Goal: Task Accomplishment & Management: Use online tool/utility

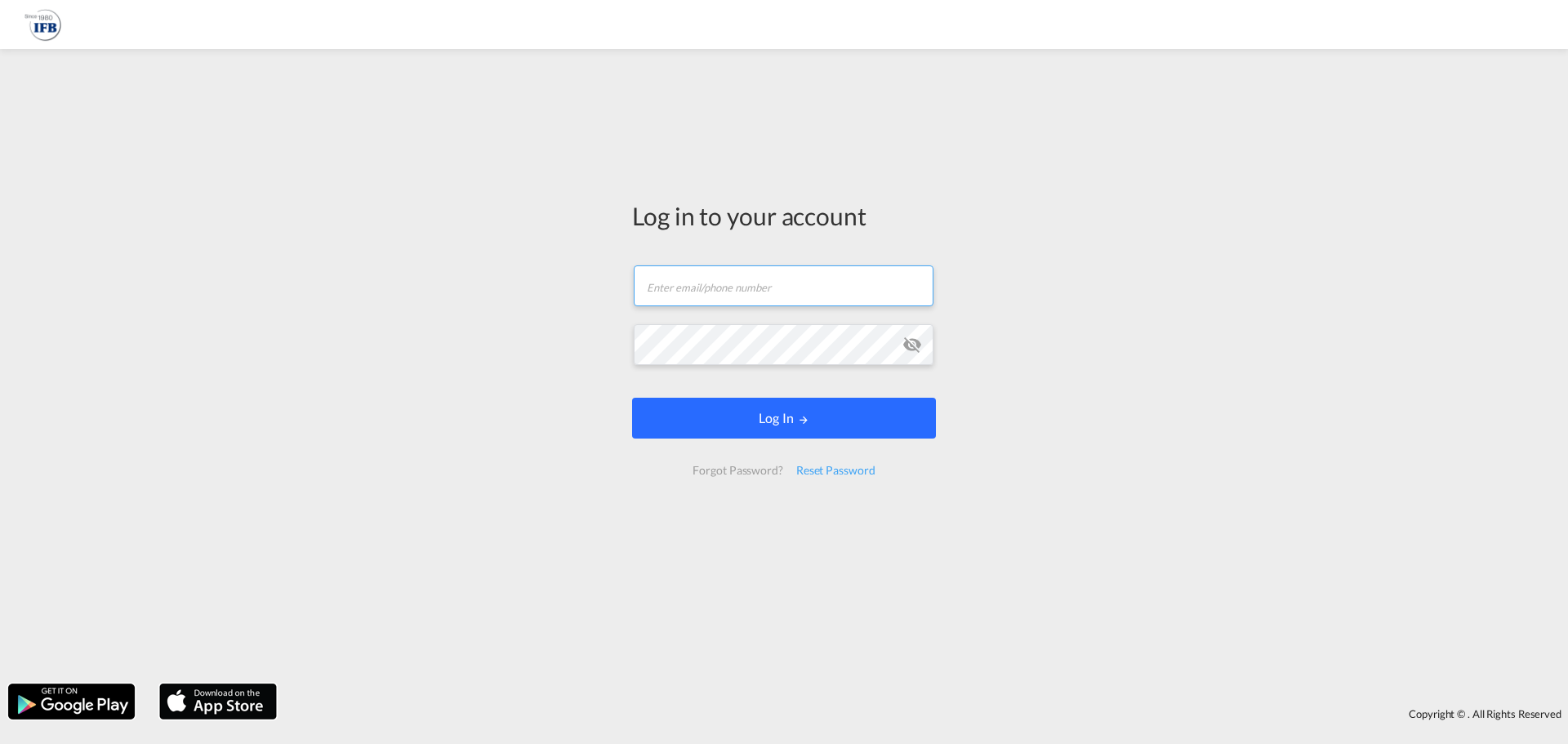
type input "[EMAIL_ADDRESS][PERSON_NAME][DOMAIN_NAME]"
click at [764, 413] on button "Log In" at bounding box center [784, 418] width 304 height 41
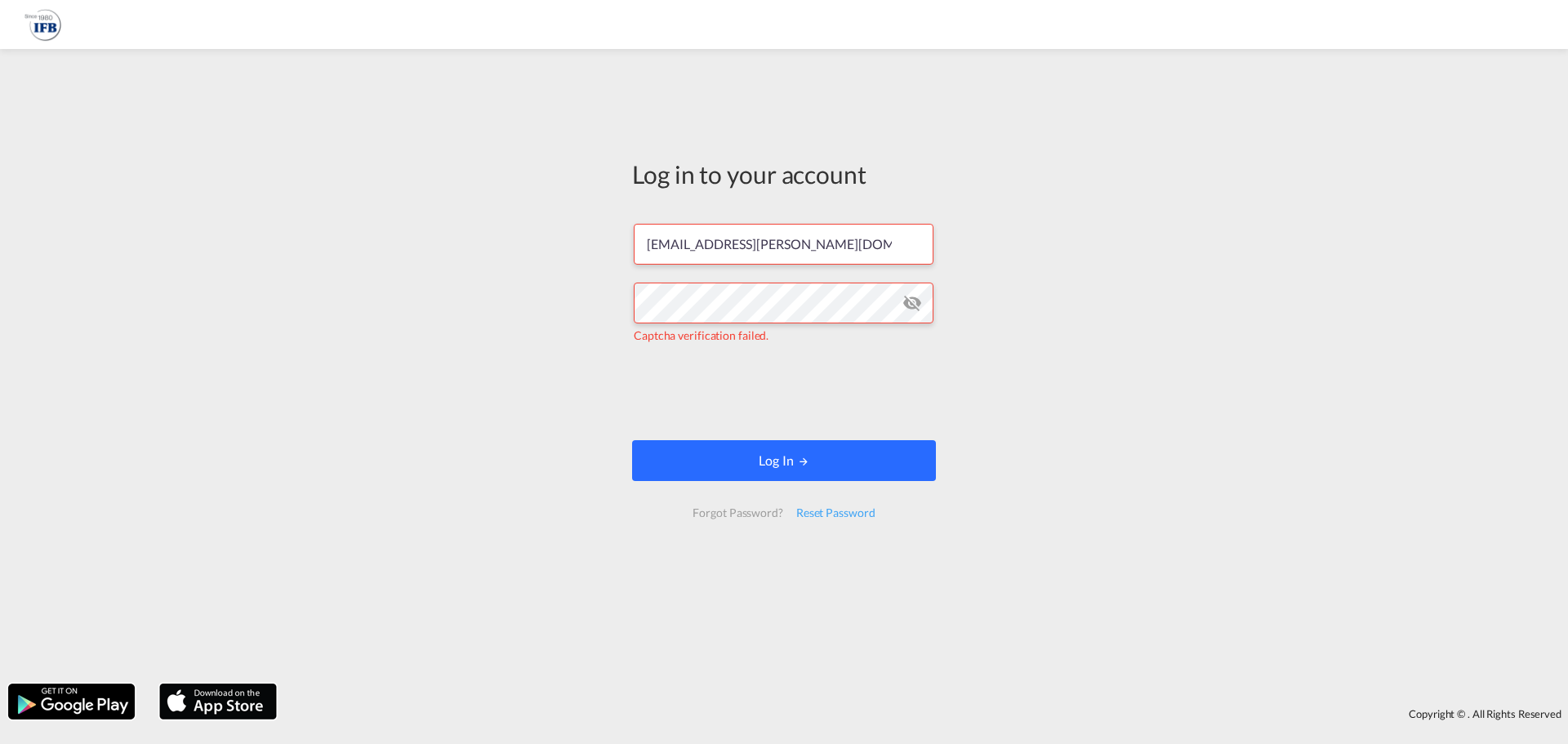
click at [796, 462] on button "Log In" at bounding box center [784, 460] width 304 height 41
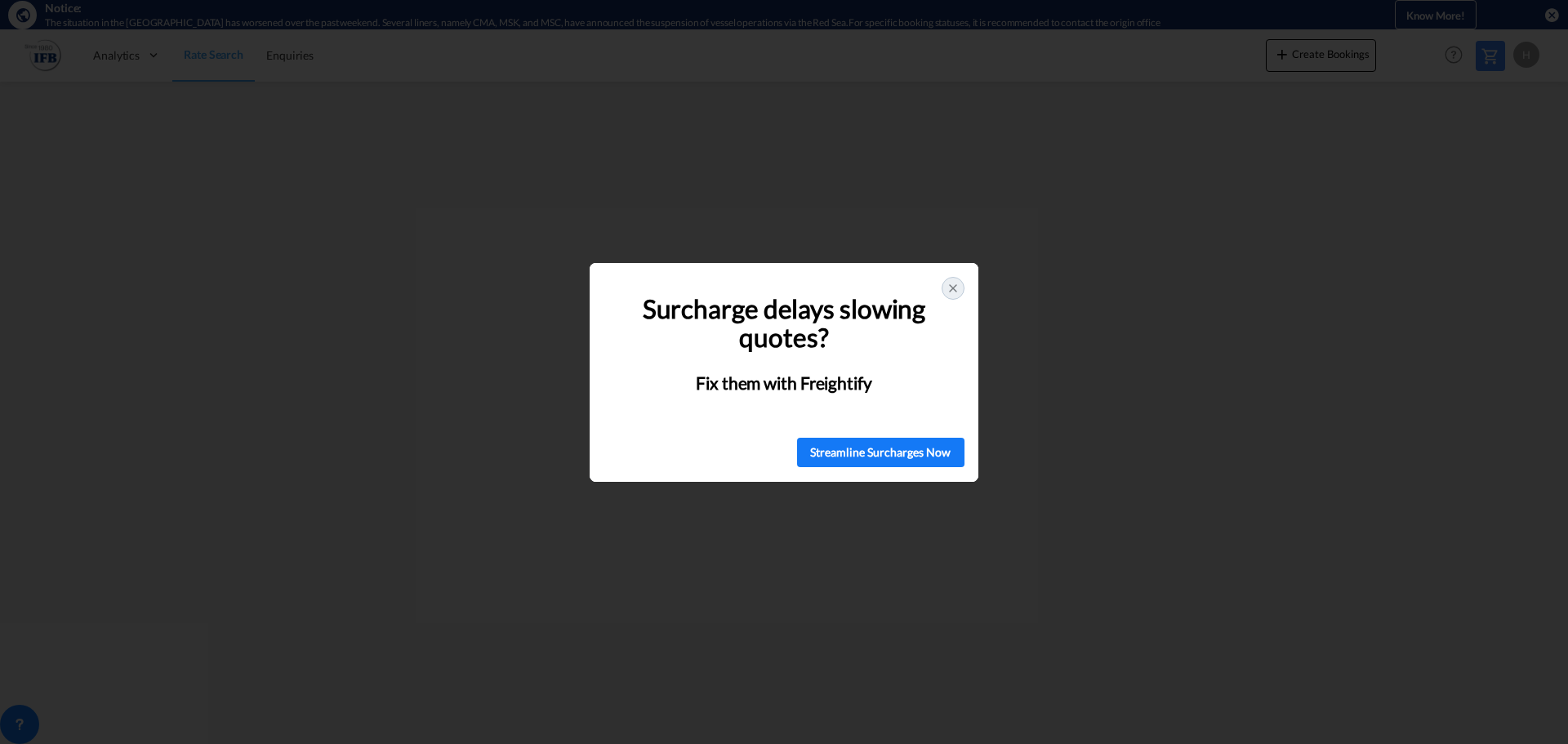
click at [954, 280] on div at bounding box center [953, 288] width 23 height 23
